Goal: Transaction & Acquisition: Purchase product/service

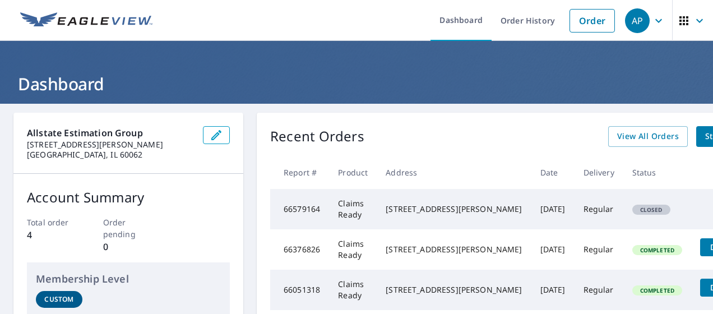
click at [702, 23] on button "button" at bounding box center [692, 20] width 41 height 41
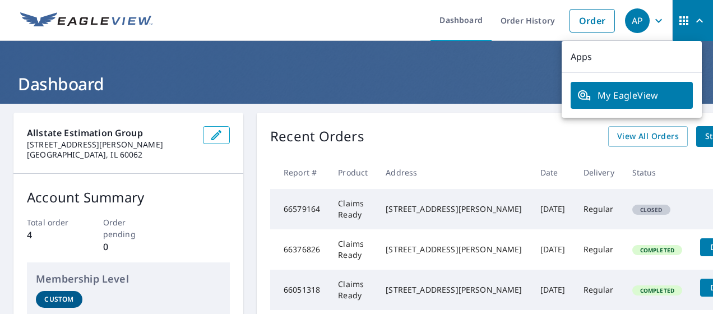
drag, startPoint x: 358, startPoint y: 14, endPoint x: 359, endPoint y: 4, distance: 9.5
click at [359, 10] on ul "Dashboard Order History Order" at bounding box center [389, 20] width 461 height 41
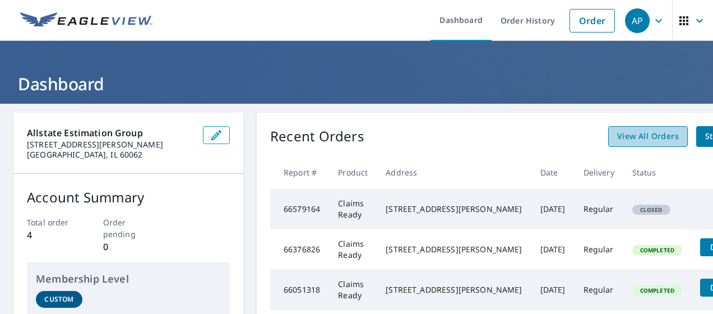
click at [621, 138] on span "View All Orders" at bounding box center [648, 136] width 62 height 14
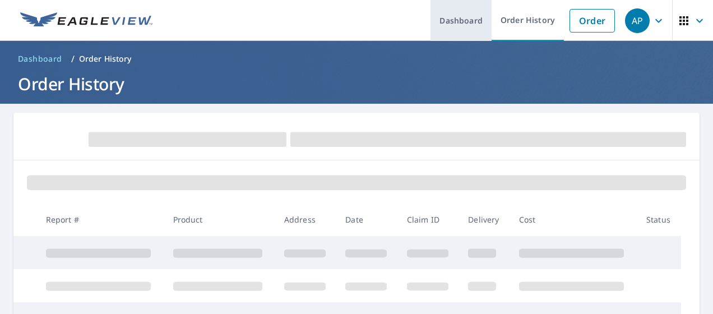
click at [435, 24] on link "Dashboard" at bounding box center [461, 20] width 61 height 41
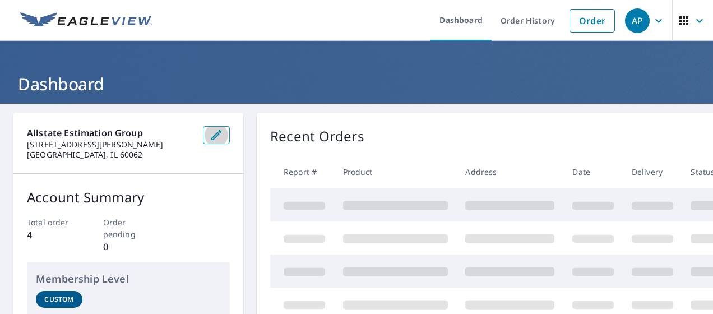
click at [216, 136] on icon "button" at bounding box center [216, 135] width 10 height 10
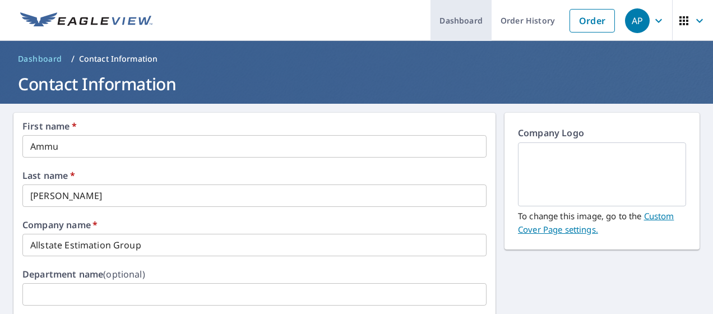
click at [452, 13] on link "Dashboard" at bounding box center [461, 20] width 61 height 41
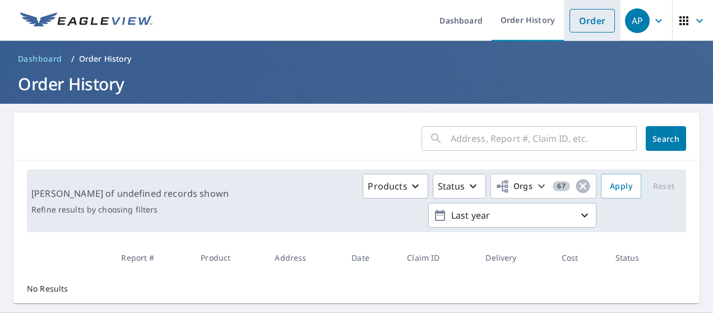
click at [577, 21] on link "Order" at bounding box center [592, 21] width 45 height 24
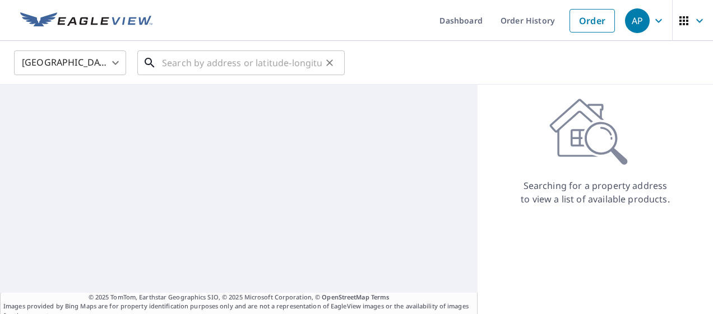
click at [253, 60] on input "text" at bounding box center [242, 62] width 160 height 31
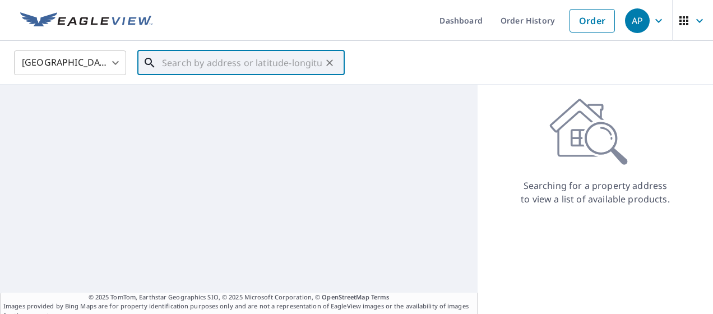
paste input "[STREET_ADDRESS][PERSON_NAME][US_STATE],"
type input "[STREET_ADDRESS][PERSON_NAME][US_STATE],"
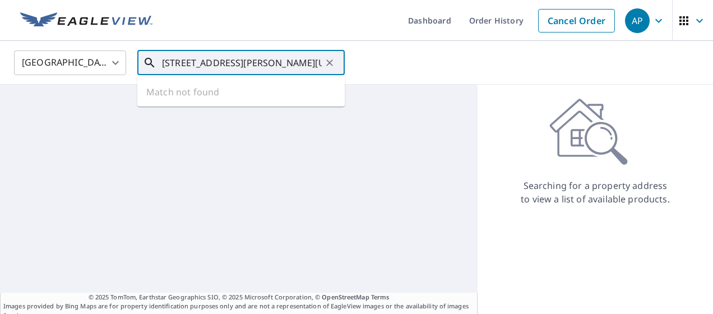
scroll to position [0, 90]
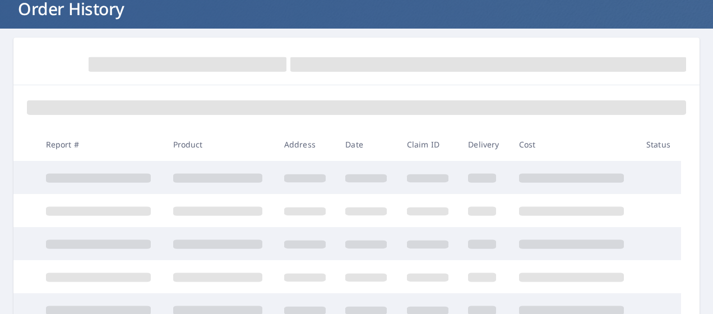
scroll to position [112, 0]
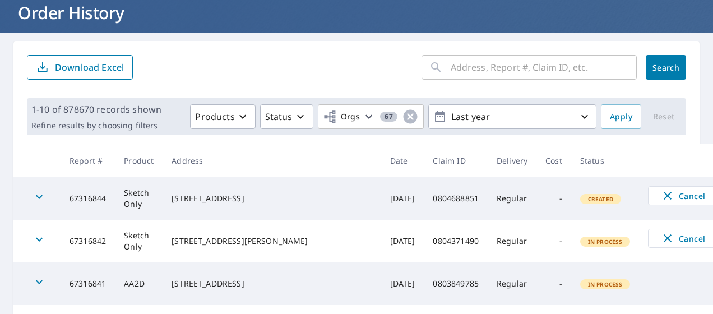
scroll to position [56, 0]
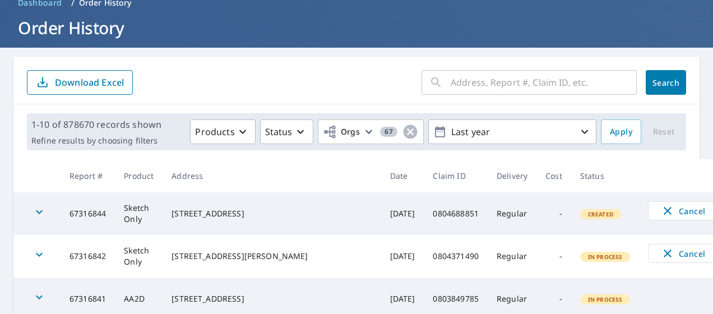
click at [476, 88] on input "text" at bounding box center [544, 82] width 186 height 31
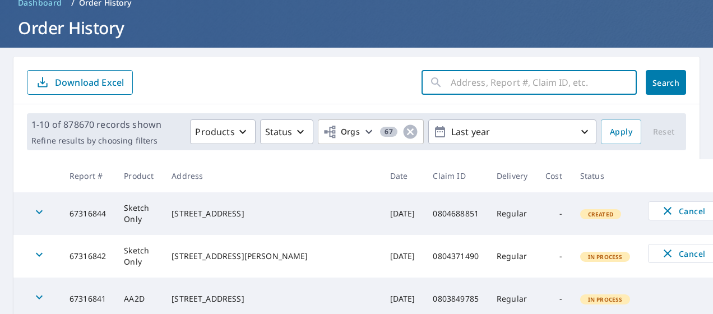
paste input "1026 OLD HIGHWAY 81, MCPHERSON, Mcpherson, Kansas, 67460-5311"
type input "1026 OLD HIGHWAY 81, MCPHERSON, Mcpherson, Kansas, 67460-5311"
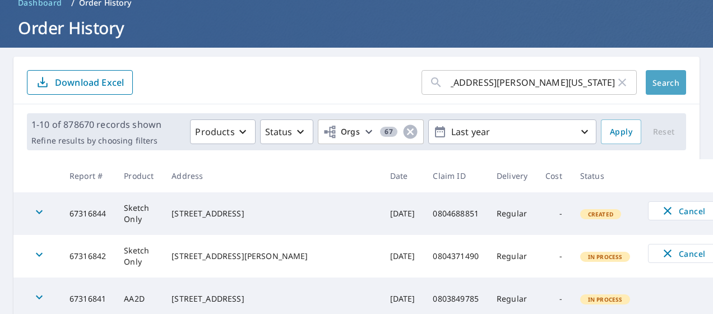
scroll to position [0, 0]
click at [657, 85] on span "Search" at bounding box center [666, 82] width 22 height 11
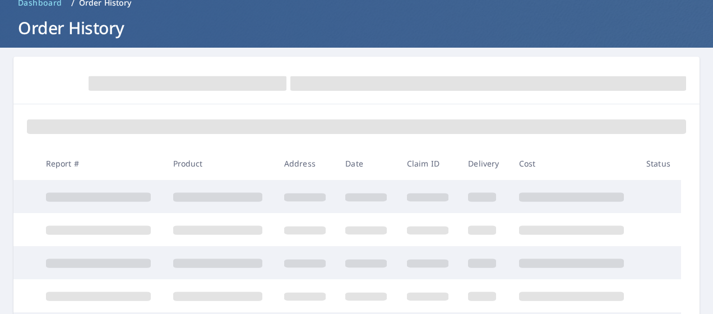
scroll to position [24, 0]
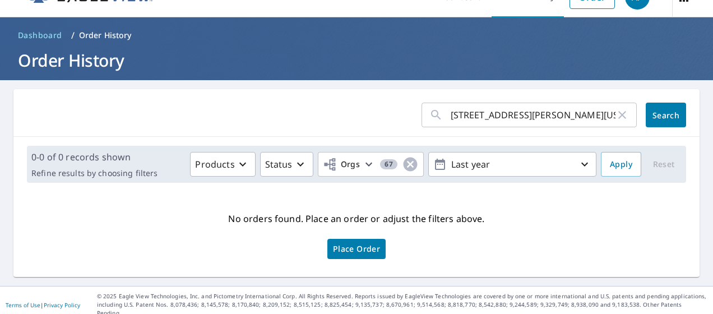
click at [618, 117] on icon "button" at bounding box center [622, 115] width 8 height 8
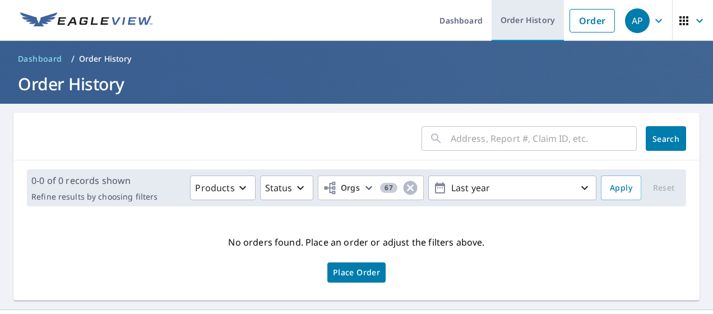
click at [523, 27] on link "Order History" at bounding box center [528, 20] width 72 height 41
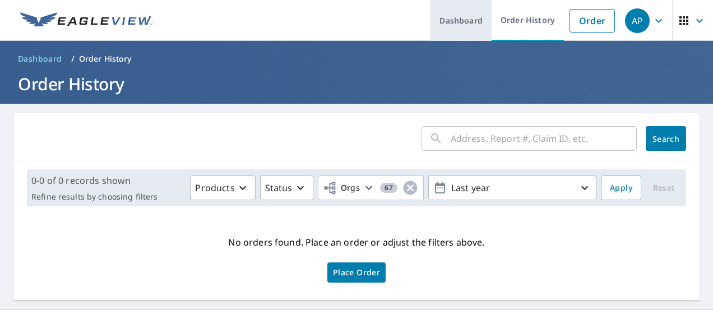
click at [460, 27] on link "Dashboard" at bounding box center [461, 20] width 61 height 41
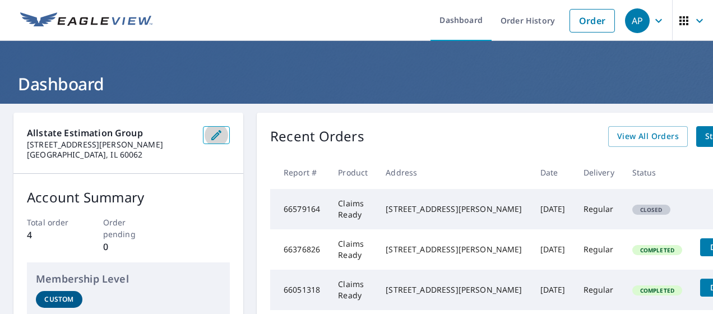
click at [216, 141] on icon "button" at bounding box center [216, 134] width 13 height 13
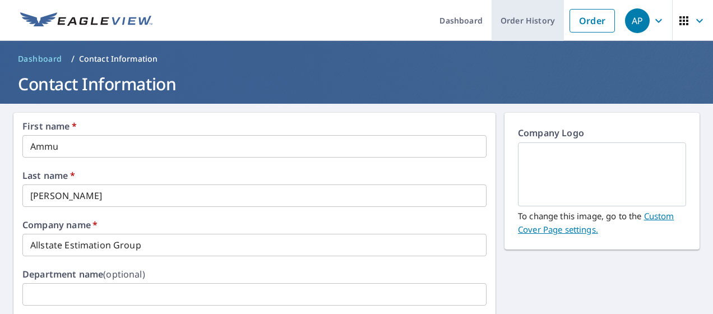
click at [492, 22] on link "Order History" at bounding box center [528, 20] width 72 height 41
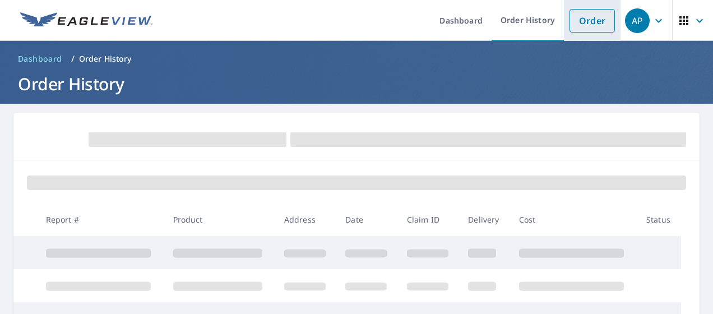
click at [580, 30] on link "Order" at bounding box center [592, 21] width 45 height 24
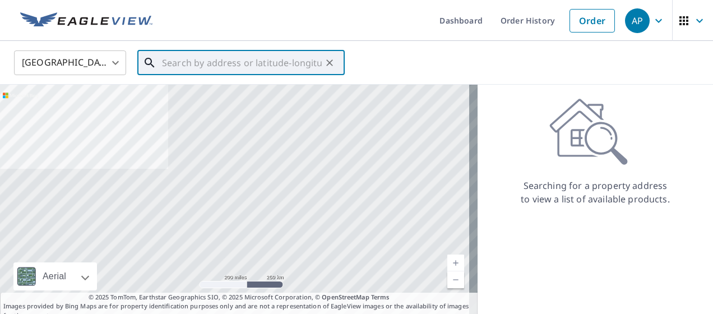
click at [233, 68] on input "text" at bounding box center [242, 62] width 160 height 31
paste input "[STREET_ADDRESS][PERSON_NAME][US_STATE],"
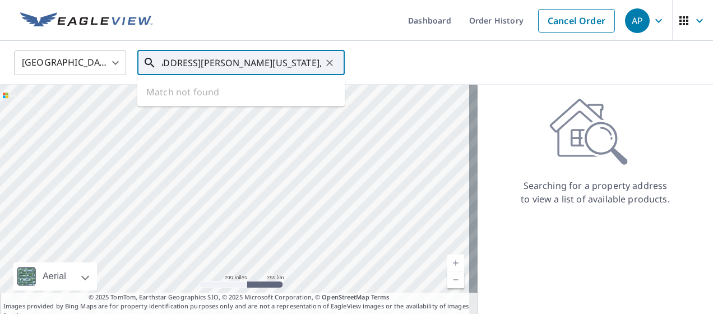
type input "[STREET_ADDRESS][PERSON_NAME][US_STATE],"
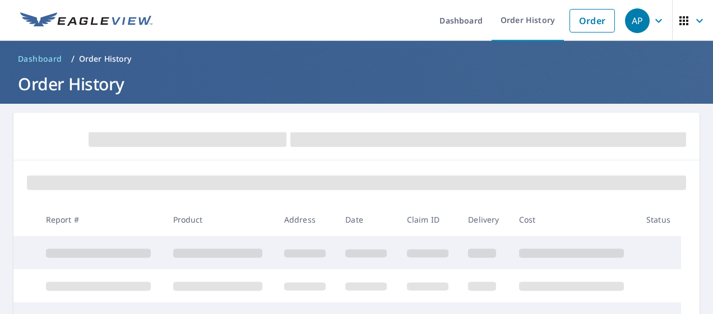
scroll to position [56, 0]
click at [582, 17] on link "Order" at bounding box center [592, 21] width 45 height 24
click at [574, 21] on link "Order" at bounding box center [592, 21] width 45 height 24
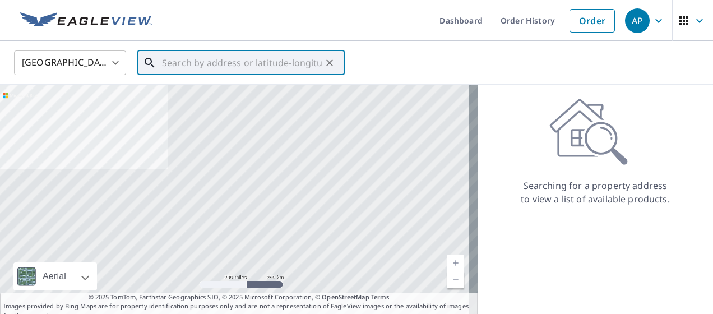
click at [246, 56] on input "text" at bounding box center [242, 62] width 160 height 31
paste input "[STREET_ADDRESS][PERSON_NAME][US_STATE],"
type input "[STREET_ADDRESS][PERSON_NAME][US_STATE],"
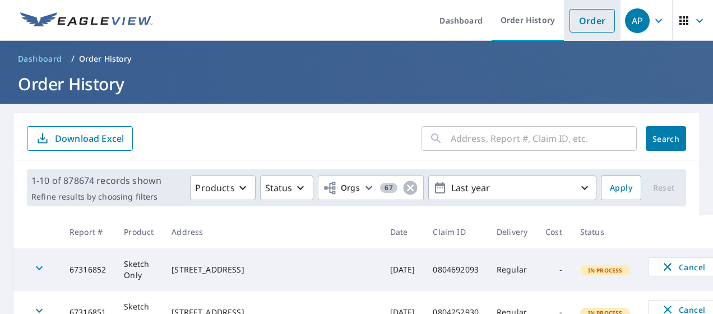
click at [582, 22] on link "Order" at bounding box center [592, 21] width 45 height 24
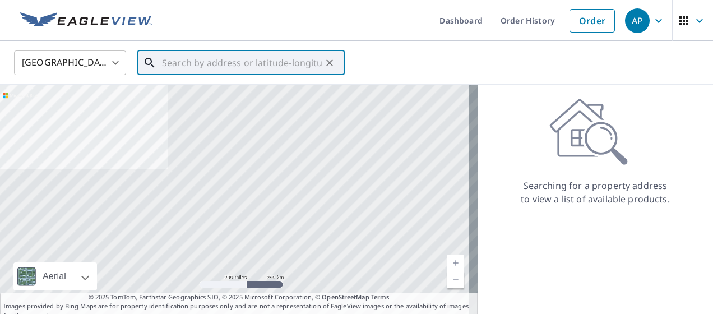
click at [303, 63] on input "text" at bounding box center [242, 62] width 160 height 31
click at [327, 66] on icon "Clear" at bounding box center [329, 62] width 11 height 11
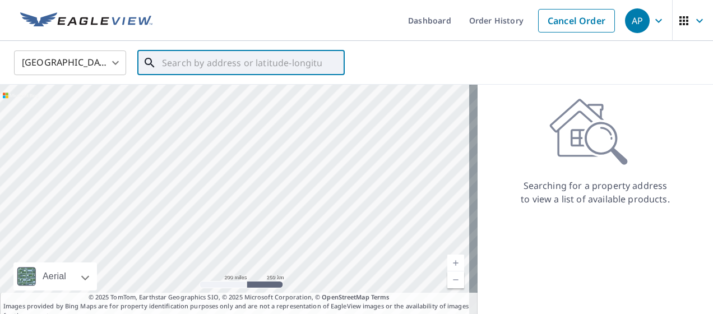
click at [267, 64] on input "text" at bounding box center [242, 62] width 160 height 31
paste input "[STREET_ADDRESS][PERSON_NAME][US_STATE],"
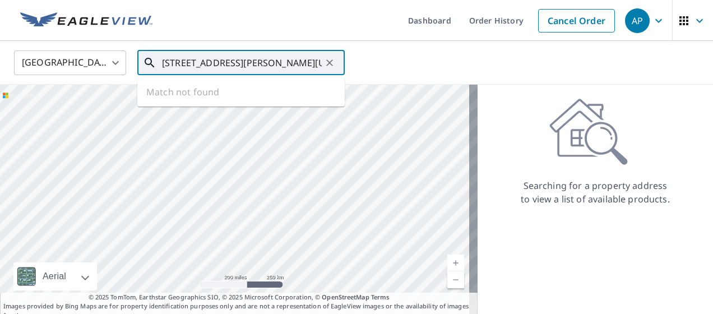
scroll to position [0, 90]
type input "[STREET_ADDRESS][PERSON_NAME][US_STATE],"
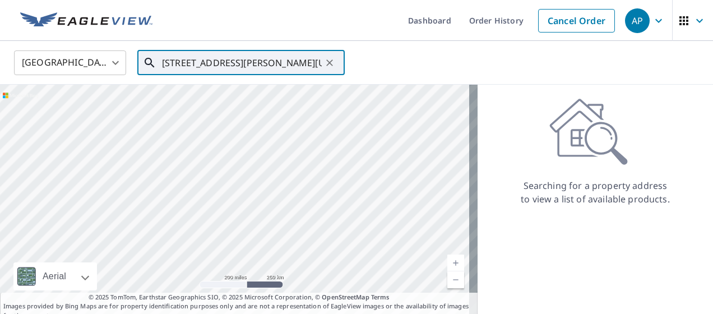
click at [332, 65] on icon "Clear" at bounding box center [329, 62] width 7 height 7
click at [279, 70] on input "text" at bounding box center [242, 62] width 160 height 31
paste input "[STREET_ADDRESS][PERSON_NAME][US_STATE],"
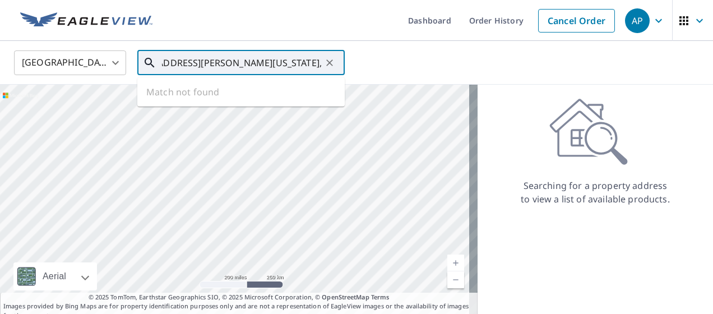
type input "[STREET_ADDRESS][PERSON_NAME][US_STATE],"
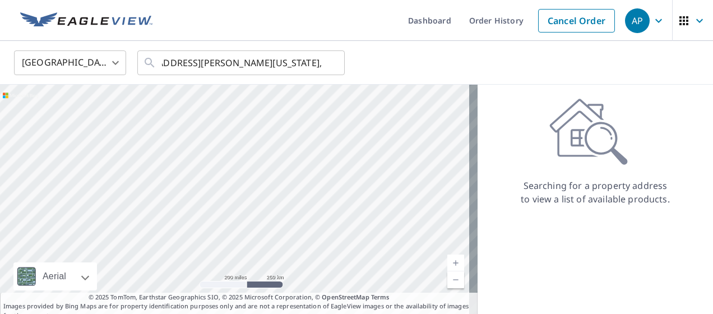
scroll to position [0, 0]
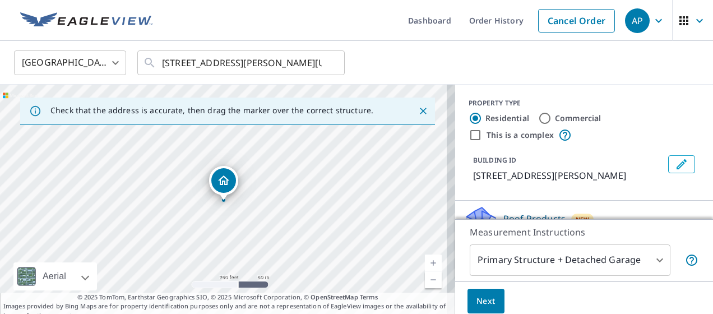
click at [224, 184] on icon "Dropped pin, building 1, Residential property, 1026 Old Highway 81 Mcpherson, K…" at bounding box center [223, 180] width 13 height 13
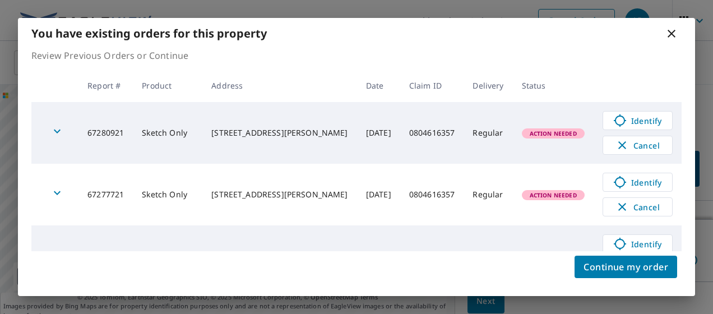
click at [671, 32] on icon at bounding box center [671, 33] width 13 height 13
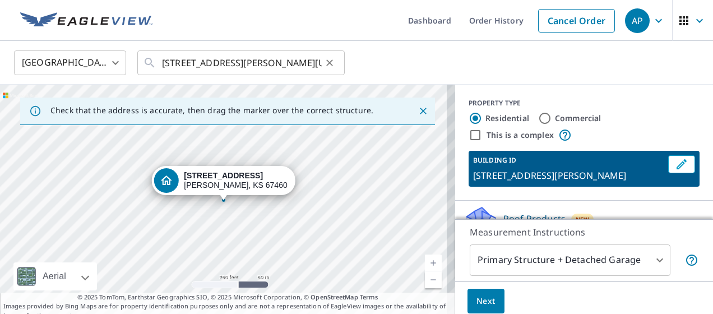
click at [325, 61] on icon "Clear" at bounding box center [329, 62] width 11 height 11
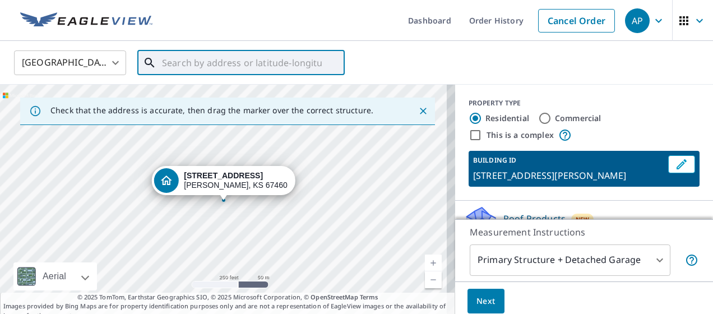
paste input "[STREET_ADDRESS][PERSON_NAME][US_STATE],"
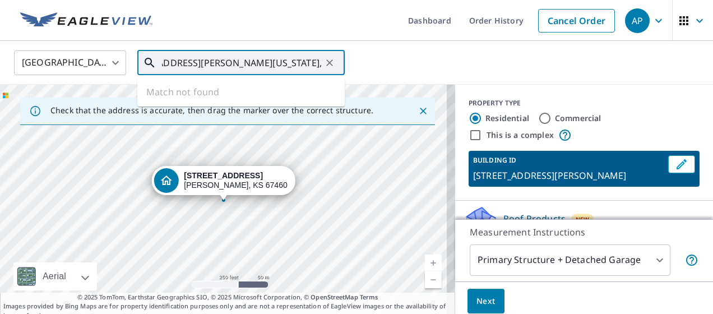
type input "[STREET_ADDRESS][PERSON_NAME][US_STATE],"
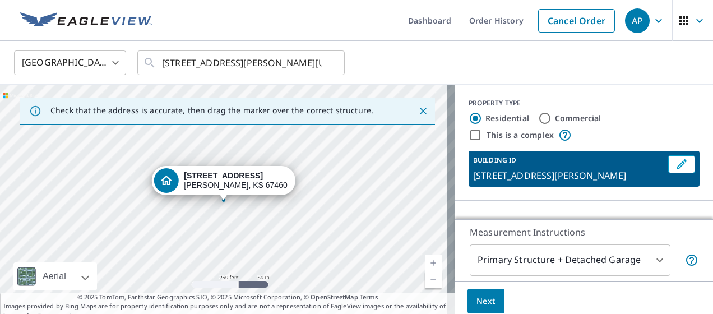
click at [223, 201] on div at bounding box center [223, 200] width 4 height 4
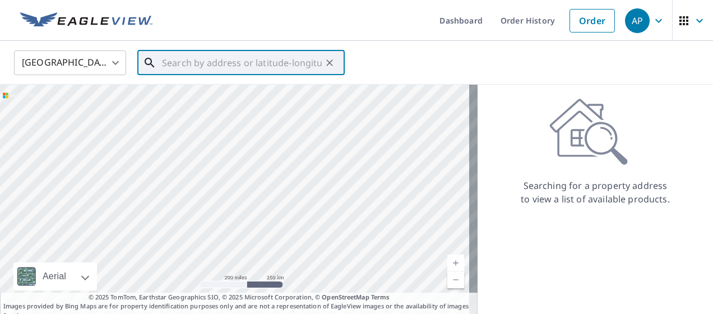
click at [308, 63] on input "text" at bounding box center [242, 62] width 160 height 31
click at [330, 64] on icon "Clear" at bounding box center [329, 62] width 11 height 11
click at [262, 61] on input "text" at bounding box center [242, 62] width 160 height 31
paste input "[STREET_ADDRESS][PERSON_NAME][US_STATE],"
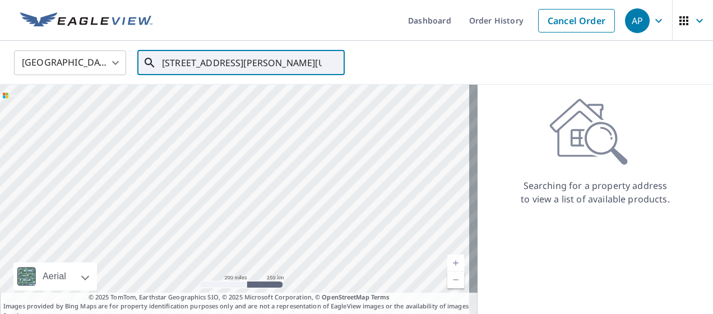
scroll to position [0, 90]
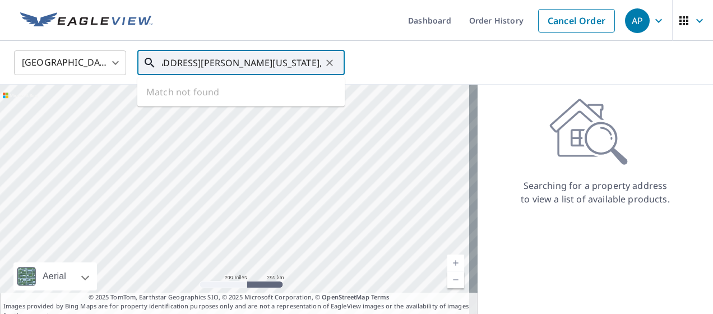
type input "[STREET_ADDRESS][PERSON_NAME][US_STATE],"
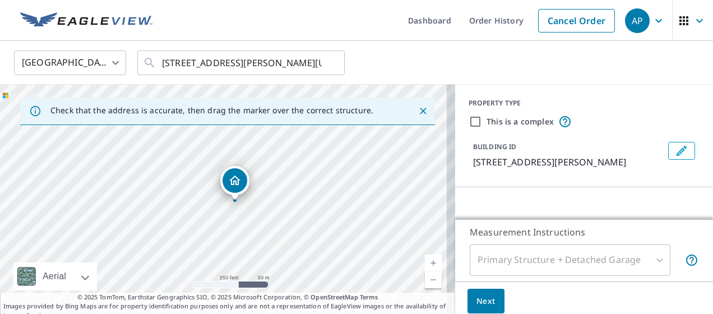
click at [235, 200] on div "Dropped pin, building 1, Residential property, 1026 Old Highway 81 Mcpherson, K…" at bounding box center [235, 194] width 15 height 11
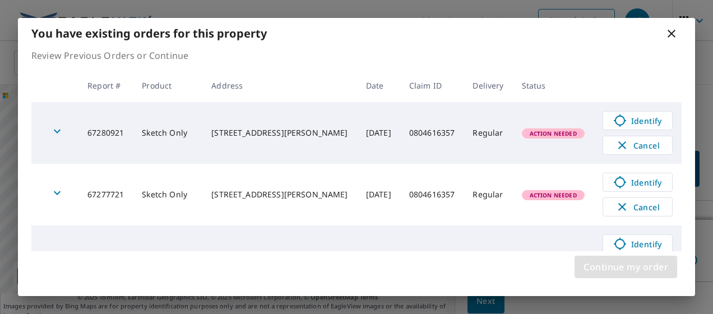
click at [628, 270] on span "Continue my order" at bounding box center [626, 267] width 85 height 16
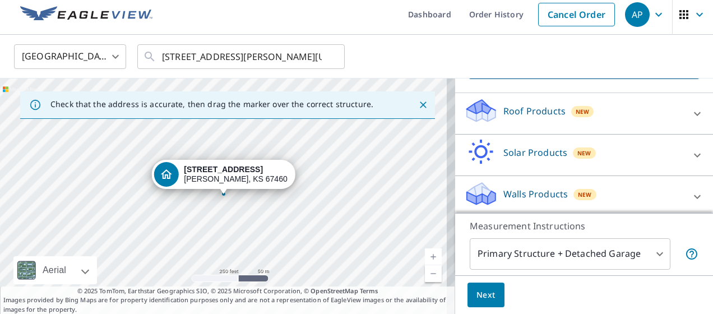
scroll to position [112, 0]
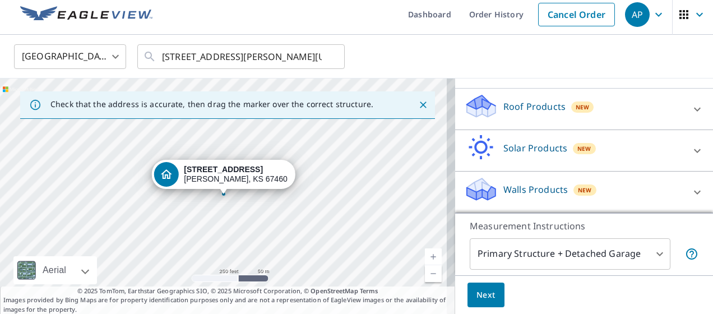
click at [665, 125] on div "Roof Products New" at bounding box center [574, 109] width 220 height 32
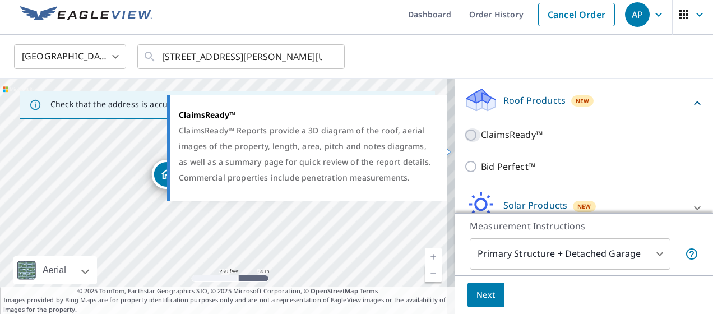
click at [464, 142] on input "ClaimsReady™" at bounding box center [472, 134] width 17 height 13
checkbox input "true"
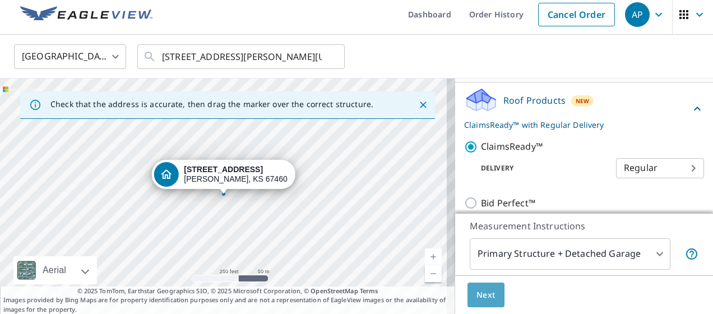
click at [468, 294] on button "Next" at bounding box center [486, 295] width 37 height 25
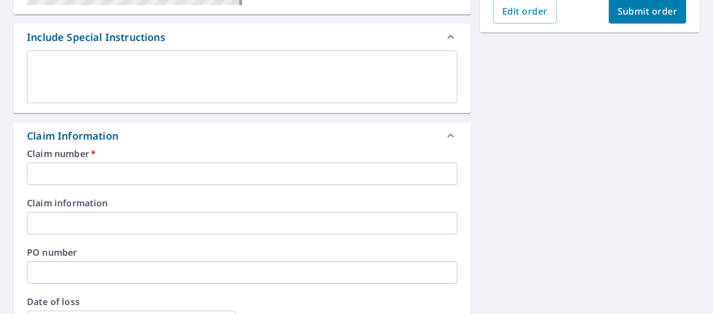
scroll to position [286, 0]
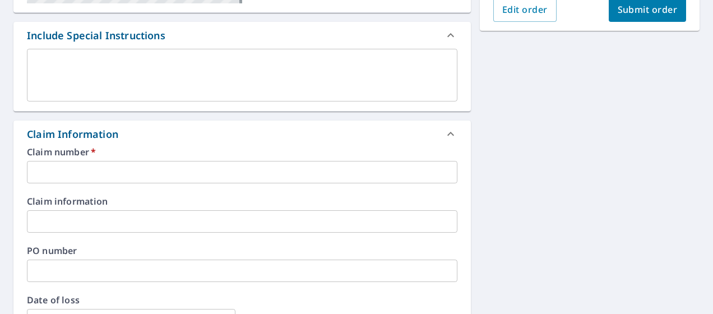
click at [135, 185] on div "Claim number   * ​ Claim information ​ PO number ​ Date of loss ​ Cat ID ​" at bounding box center [241, 268] width 457 height 243
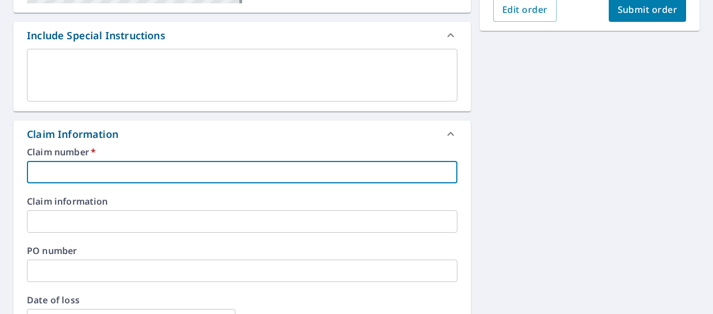
click at [138, 170] on input "text" at bounding box center [242, 172] width 431 height 22
paste input "0804616357"
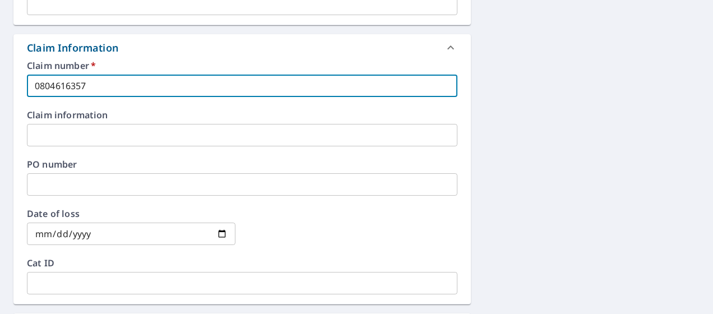
scroll to position [399, 0]
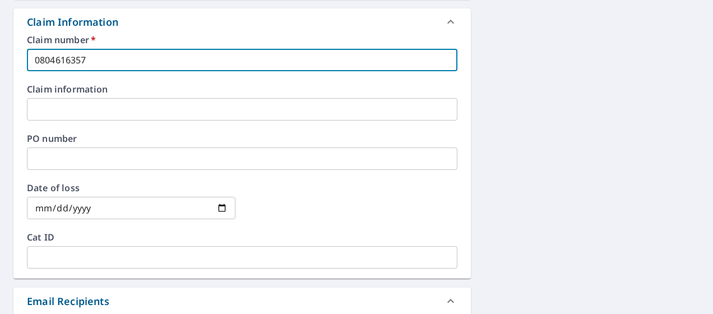
type input "0804616357"
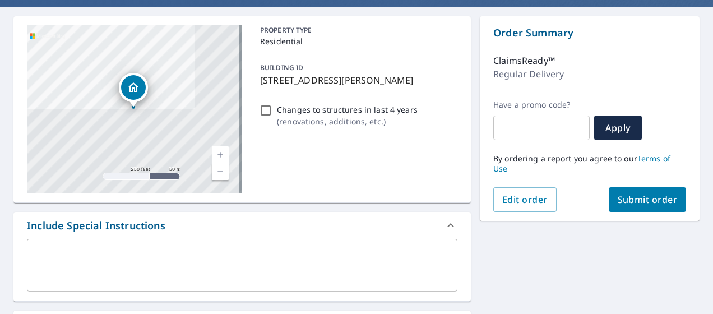
scroll to position [122, 0]
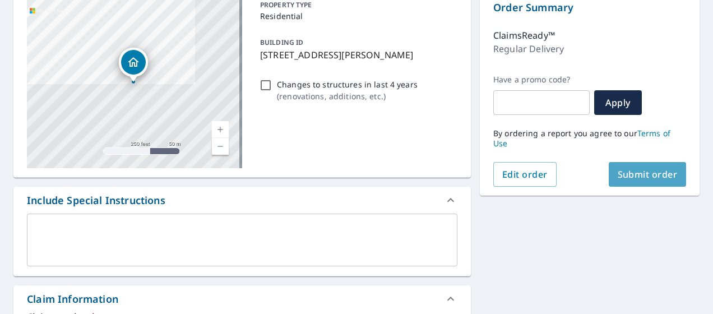
click at [659, 174] on span "Submit order" at bounding box center [648, 174] width 60 height 12
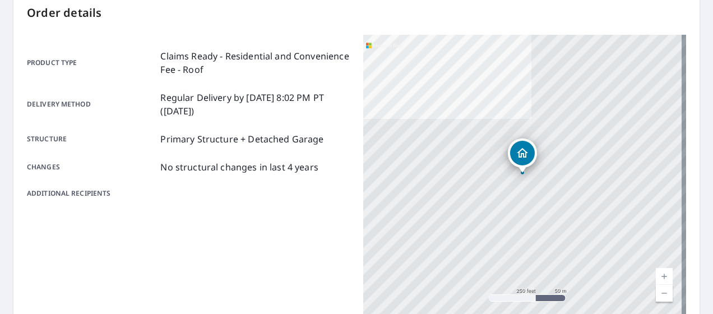
scroll to position [345, 0]
